Goal: Transaction & Acquisition: Purchase product/service

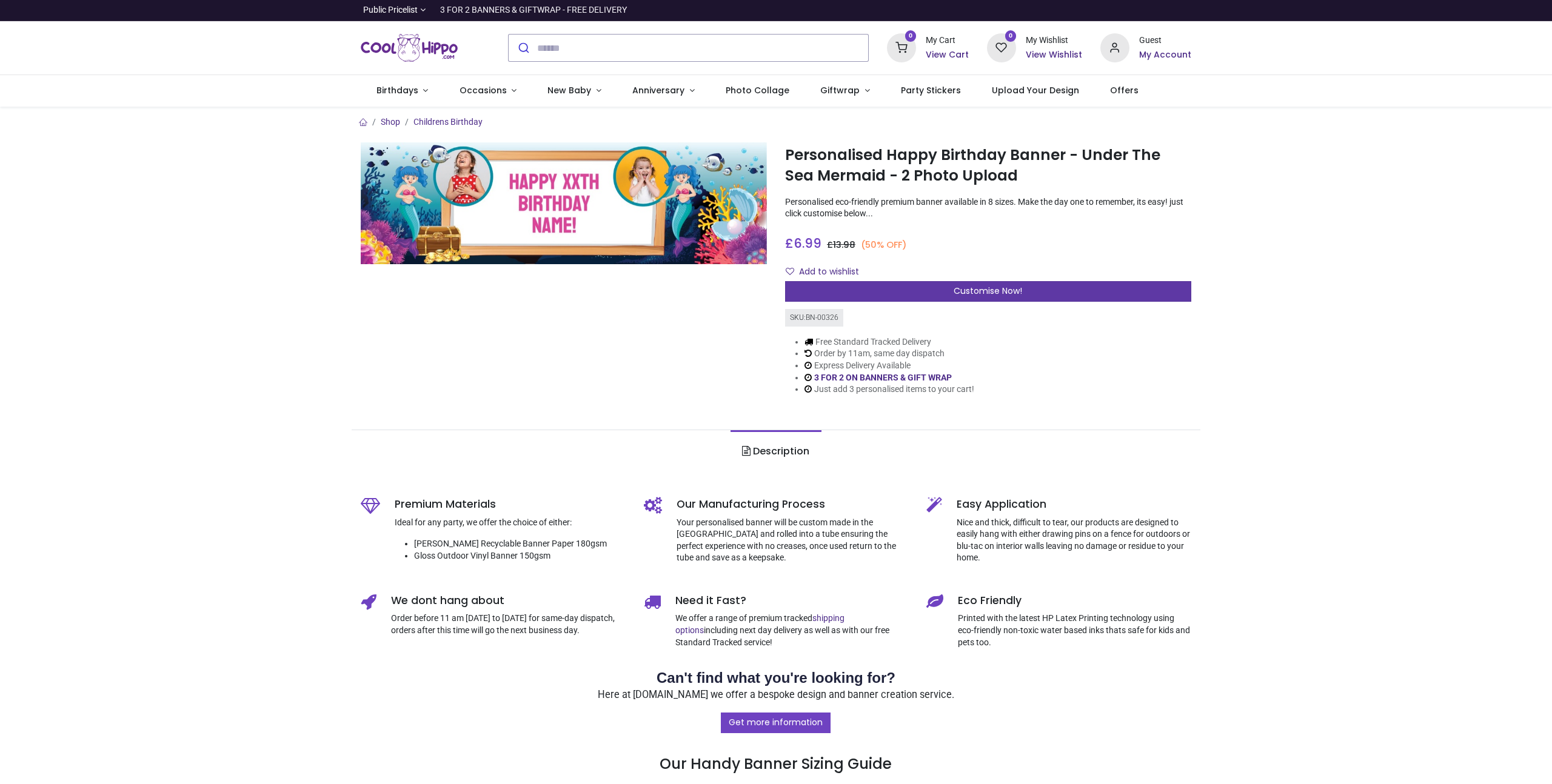
click at [932, 290] on div "Customise Now!" at bounding box center [988, 291] width 406 height 21
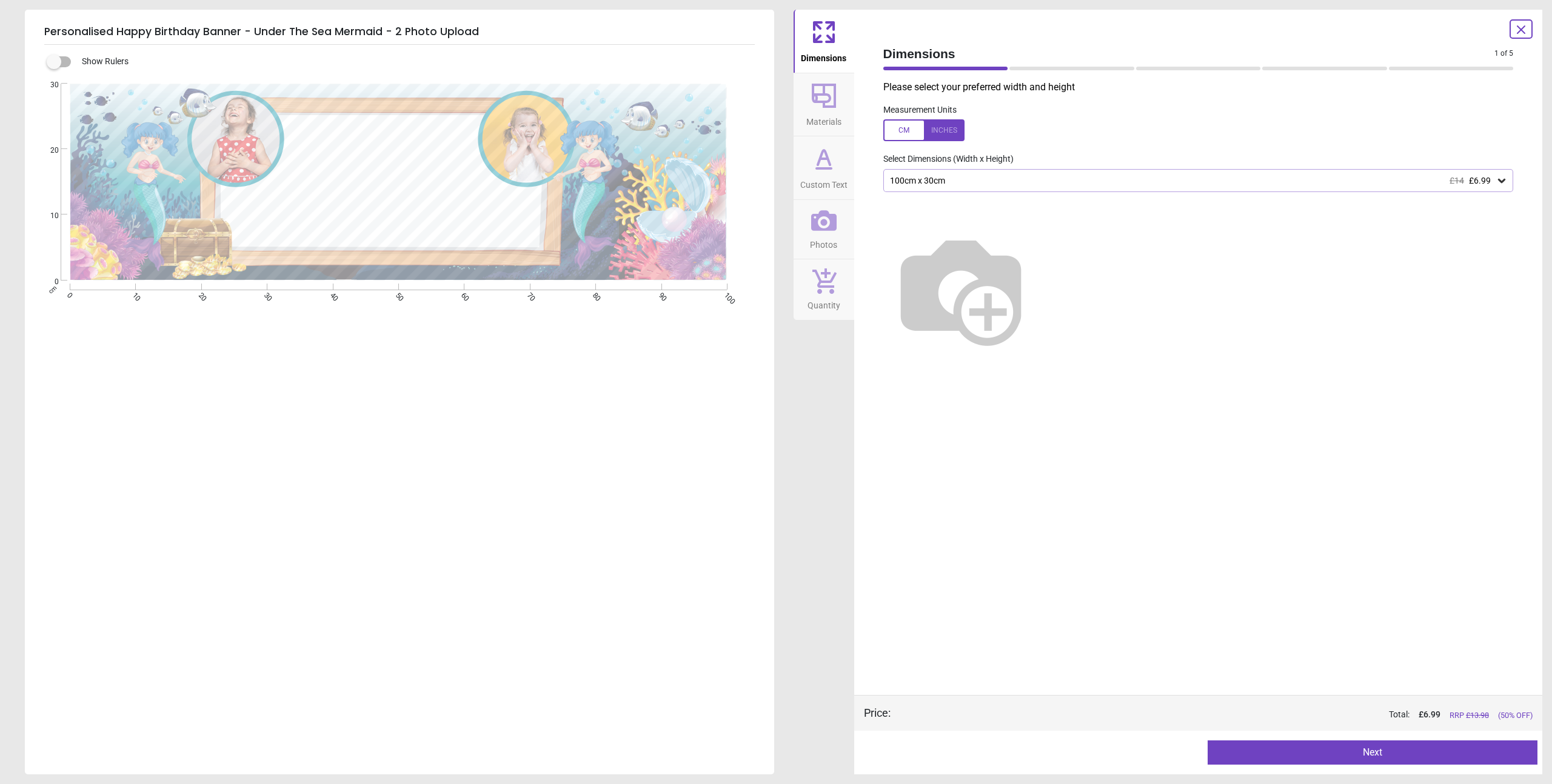
click at [830, 175] on span "Custom Text" at bounding box center [824, 182] width 47 height 18
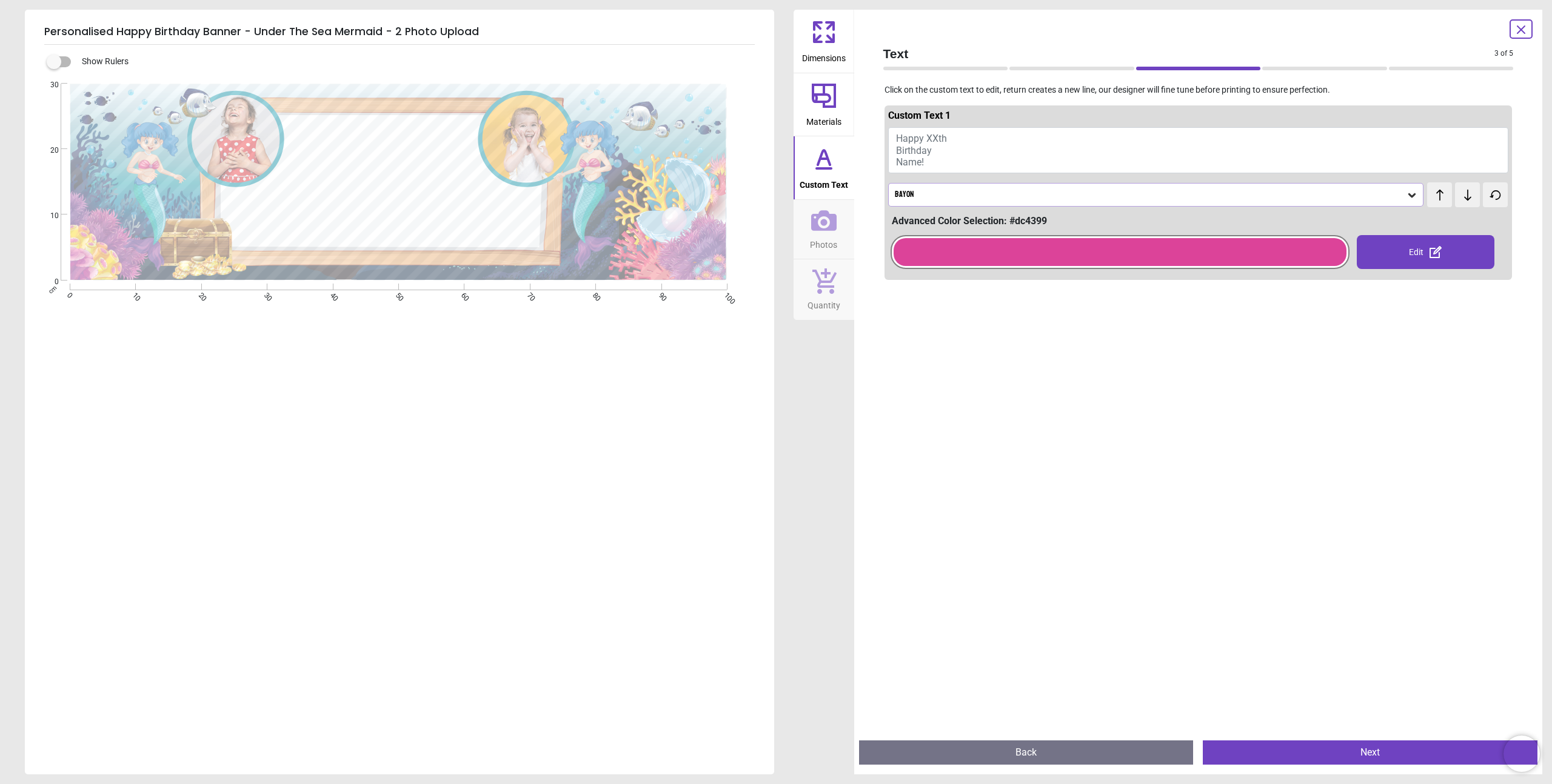
click at [980, 259] on div at bounding box center [1120, 251] width 453 height 28
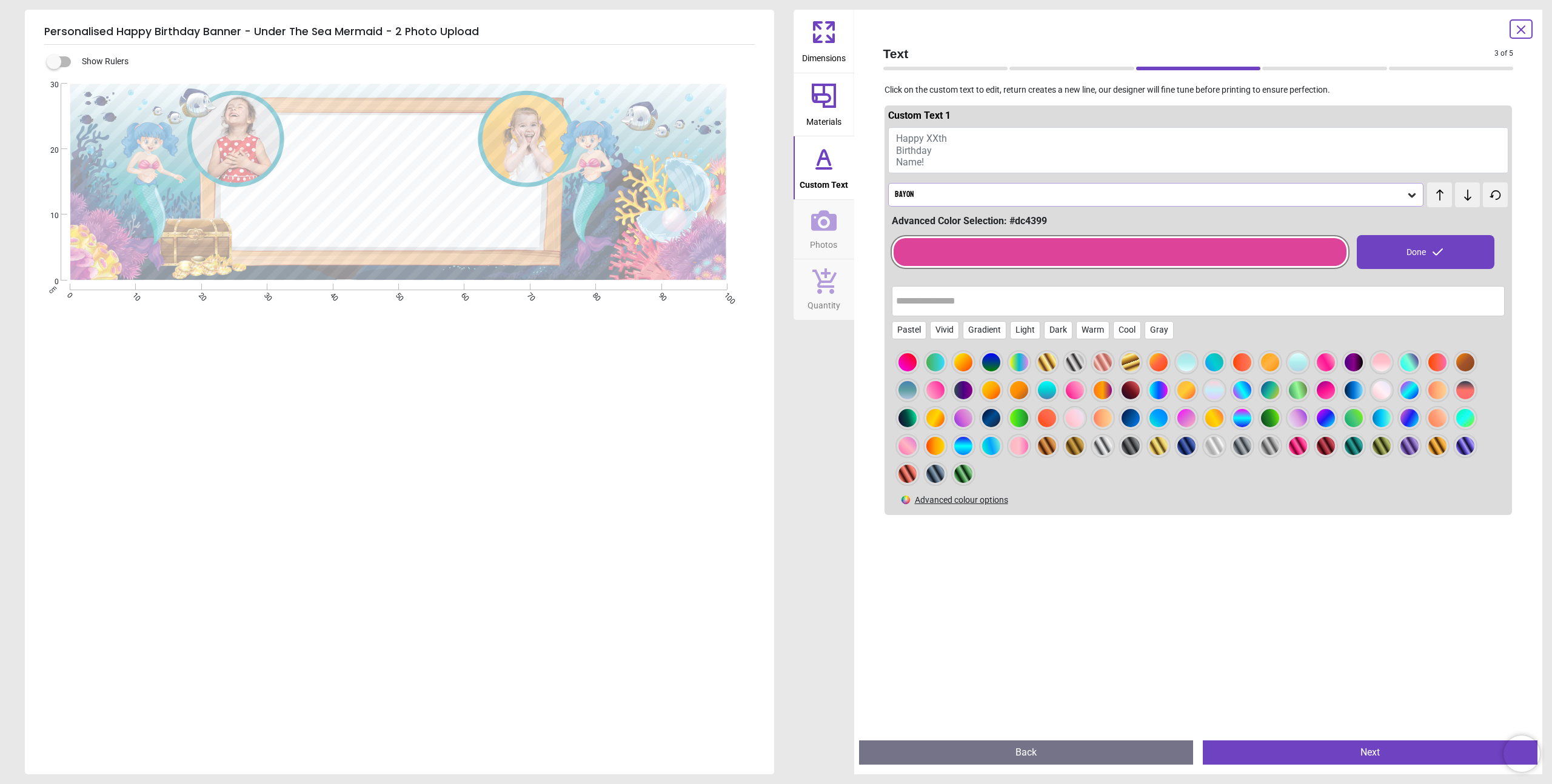
click at [917, 364] on div at bounding box center [908, 362] width 18 height 18
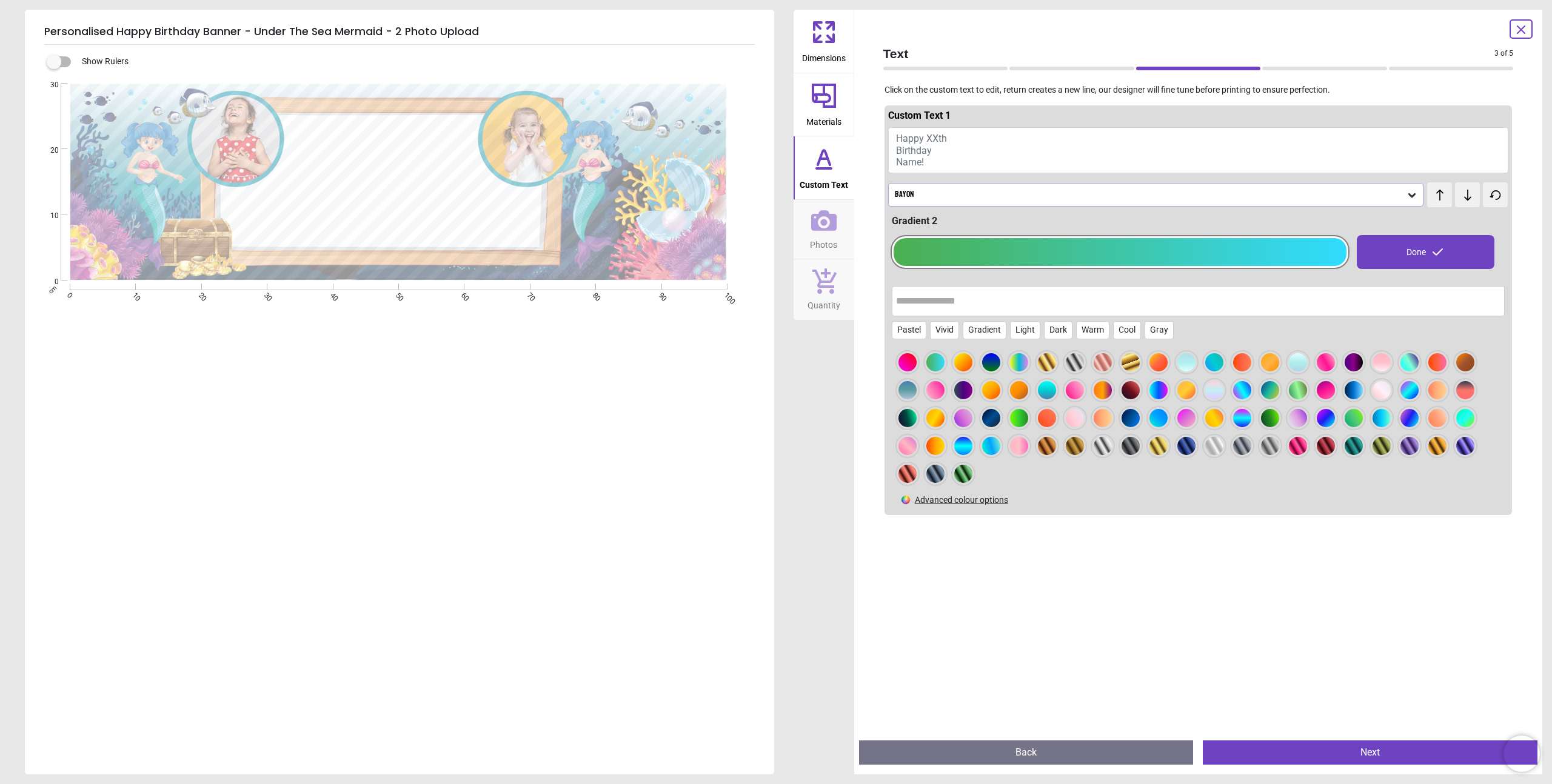
click at [913, 366] on div at bounding box center [908, 362] width 18 height 18
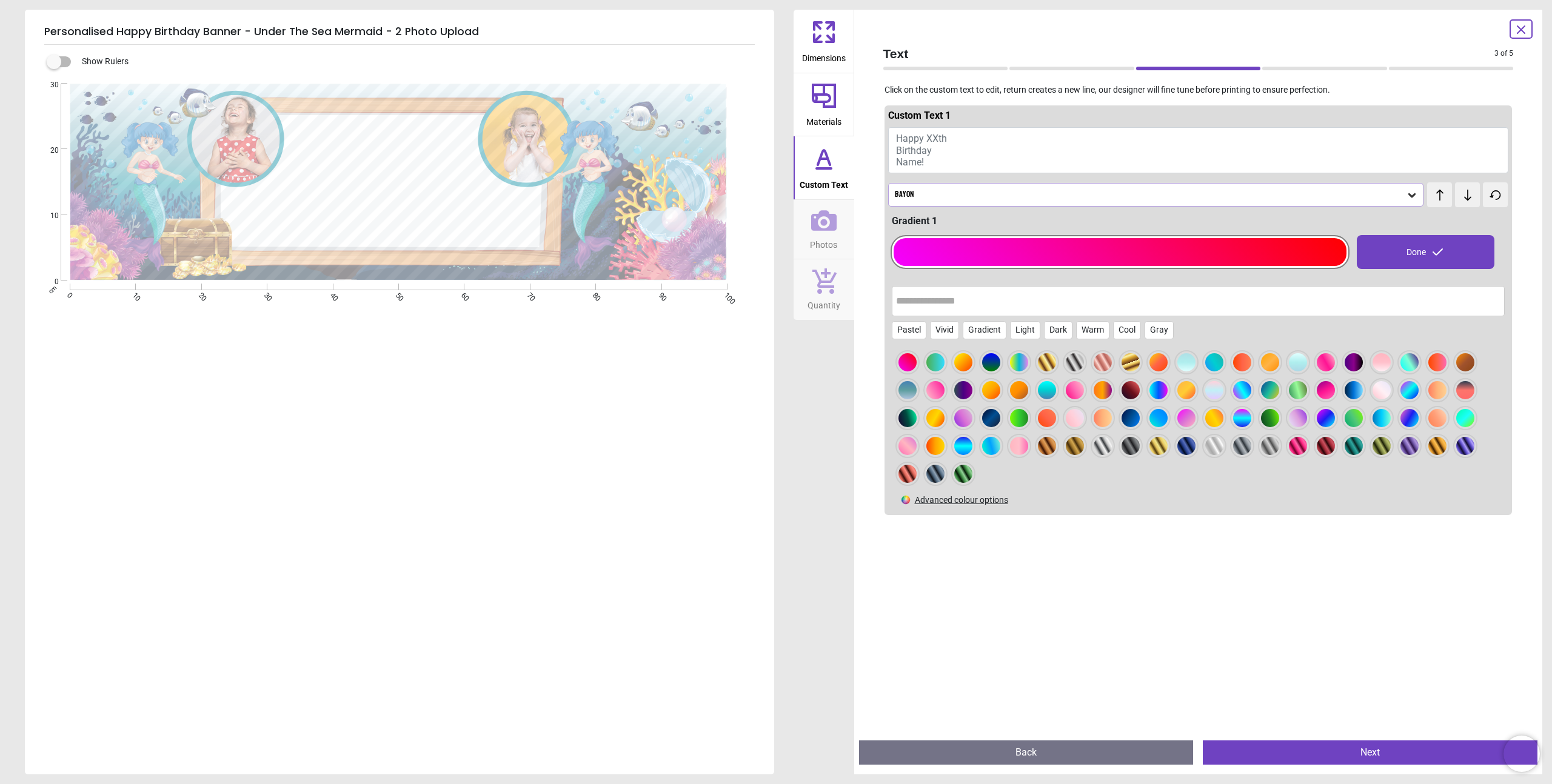
click at [495, 39] on h5 "Personalised Happy Birthday Banner - Under The Sea Mermaid - 2 Photo Upload" at bounding box center [399, 32] width 710 height 25
click at [319, 37] on h5 "Personalised Happy Birthday Banner - Under The Sea Mermaid - 2 Photo Upload" at bounding box center [399, 32] width 710 height 25
